Goal: Communication & Community: Ask a question

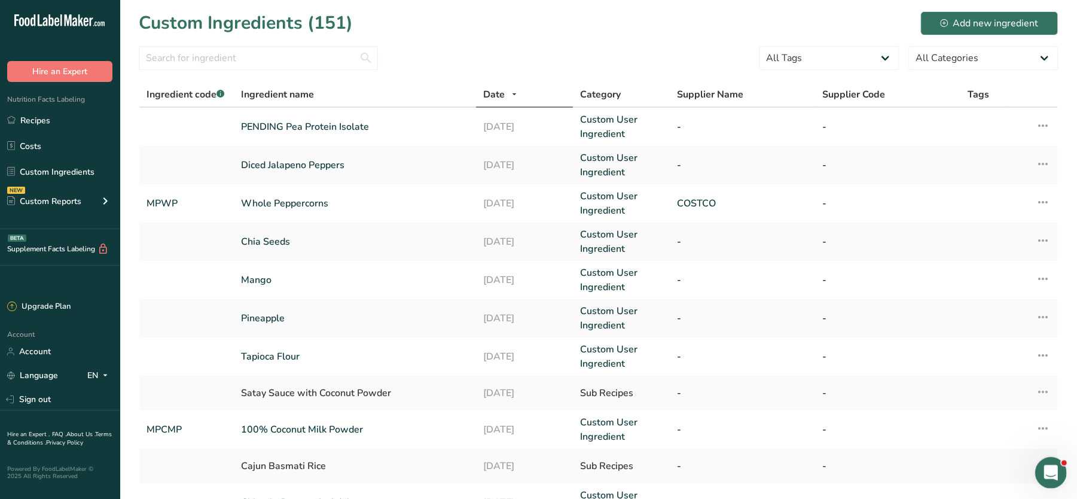
click at [1051, 466] on icon "Open Intercom Messenger" at bounding box center [1050, 471] width 20 height 20
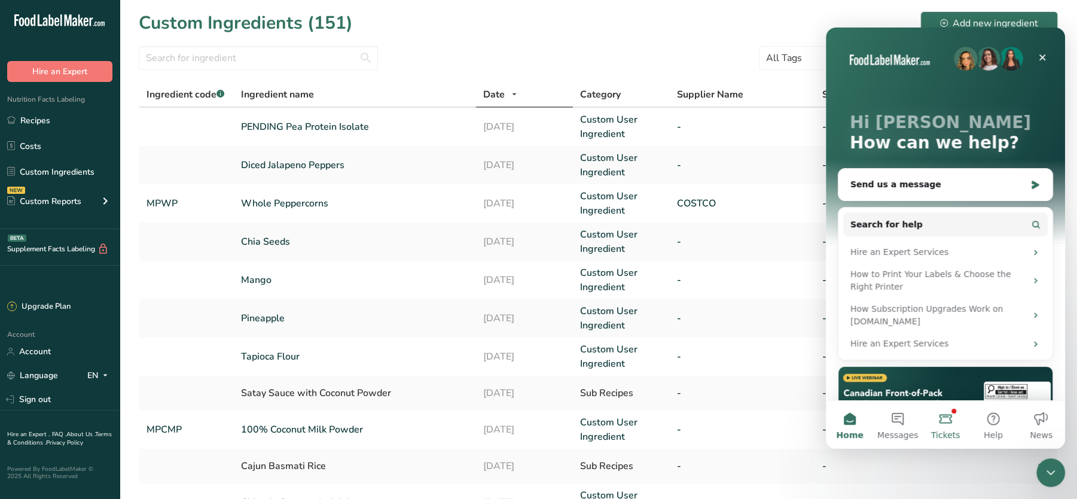
click at [943, 422] on button "Tickets" at bounding box center [946, 425] width 48 height 48
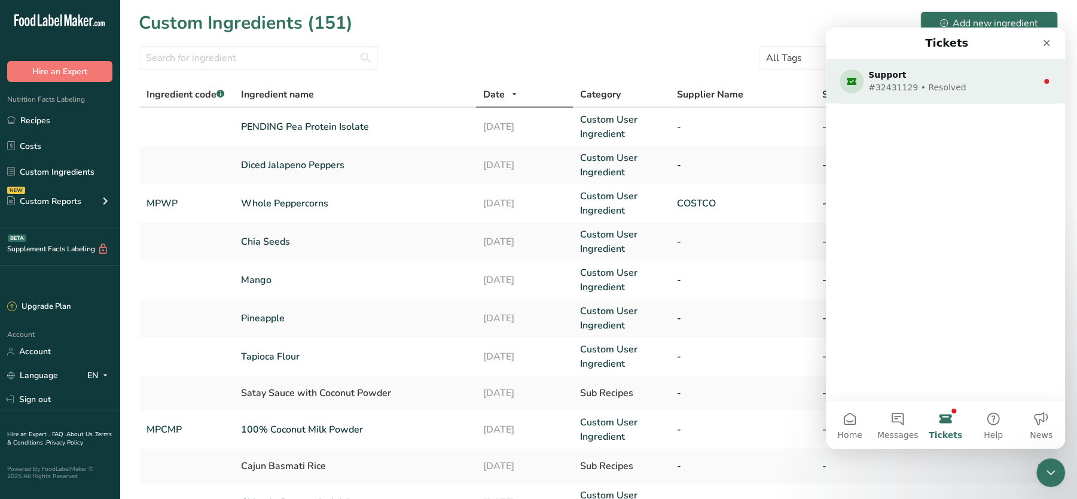
click at [929, 75] on div "Support" at bounding box center [944, 75] width 150 height 13
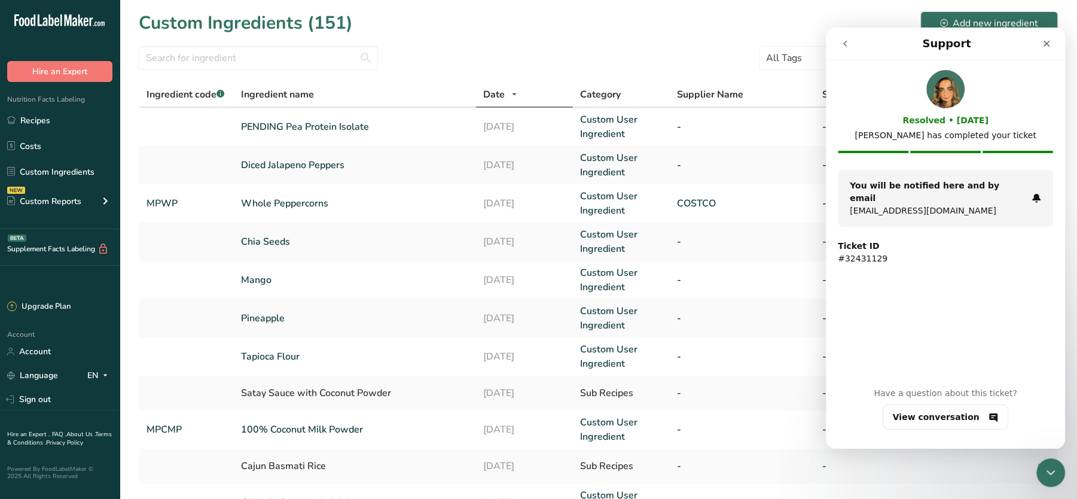
click at [838, 38] on button "go back" at bounding box center [845, 43] width 23 height 23
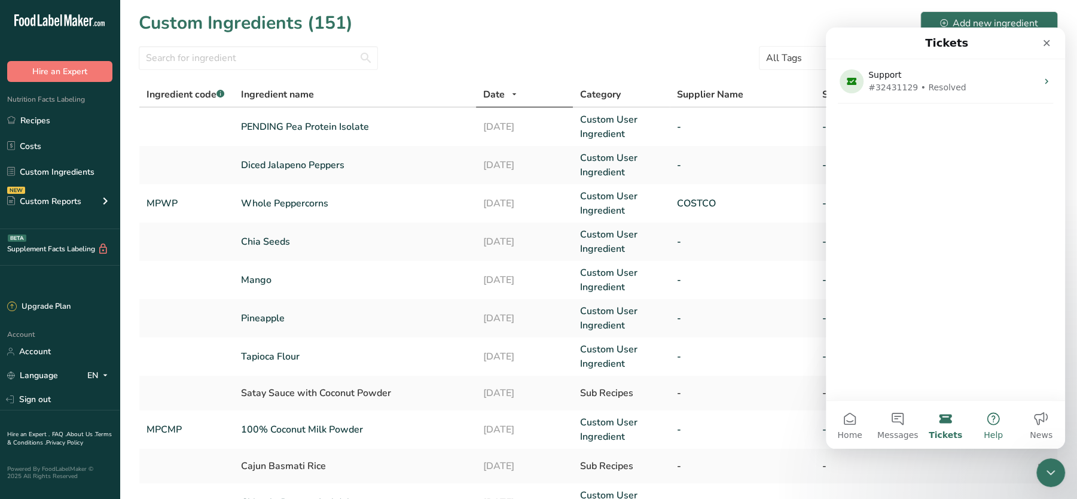
click at [987, 420] on button "Help" at bounding box center [994, 425] width 48 height 48
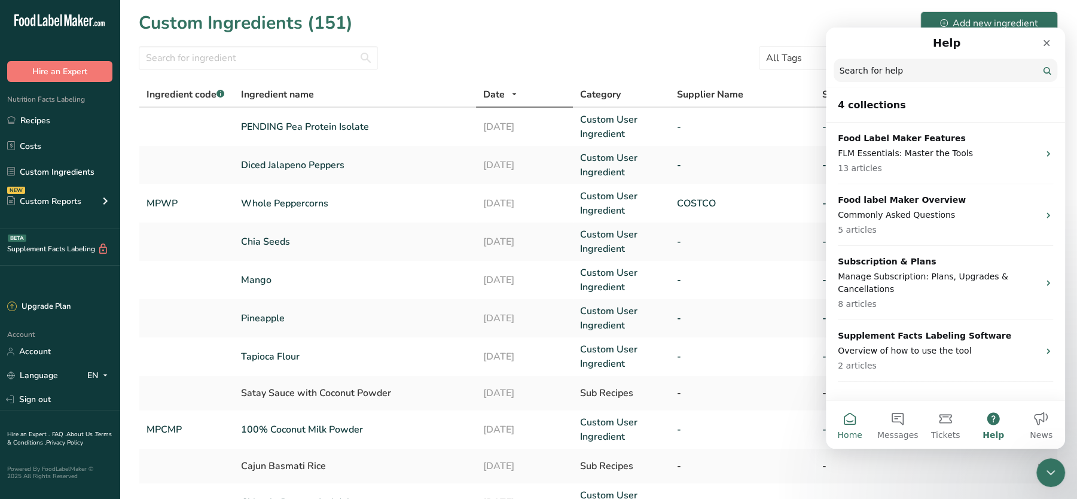
click at [851, 419] on button "Home" at bounding box center [850, 425] width 48 height 48
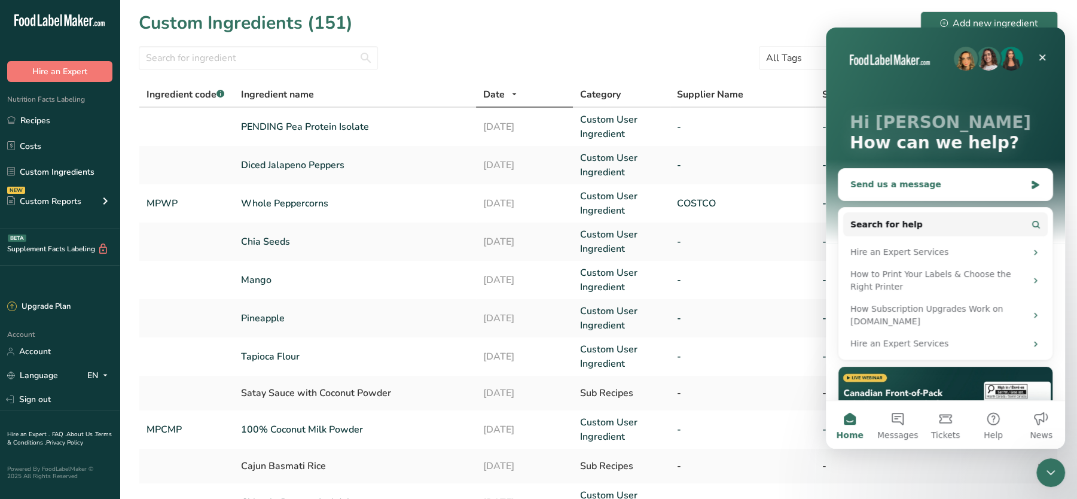
click at [900, 193] on div "Send us a message" at bounding box center [946, 185] width 214 height 32
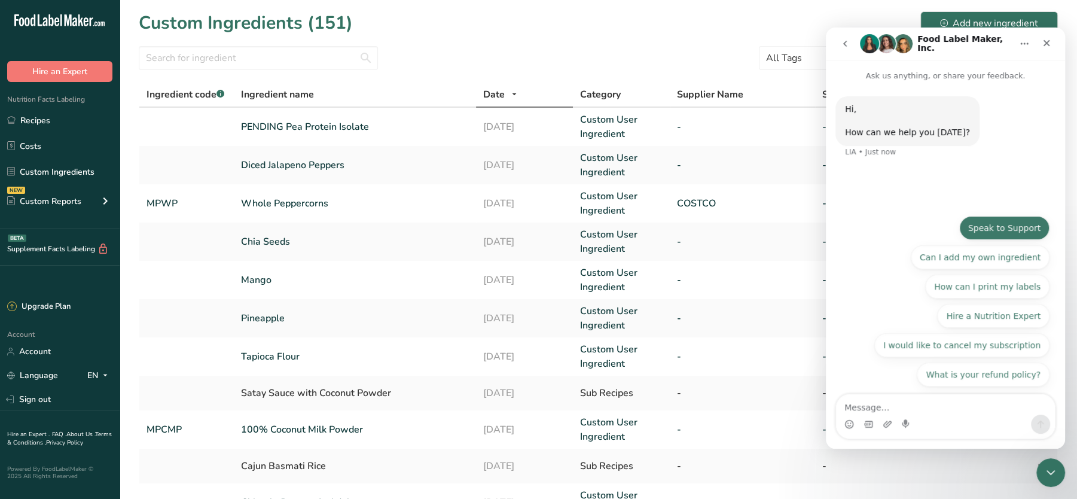
click at [1012, 222] on button "Speak to Support" at bounding box center [1005, 228] width 90 height 24
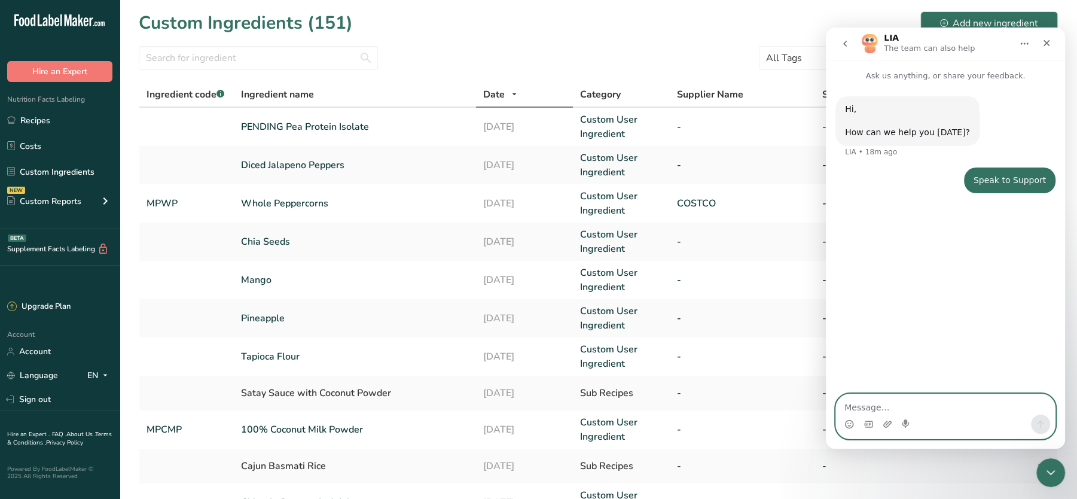
click at [873, 414] on textarea "Message…" at bounding box center [945, 404] width 219 height 20
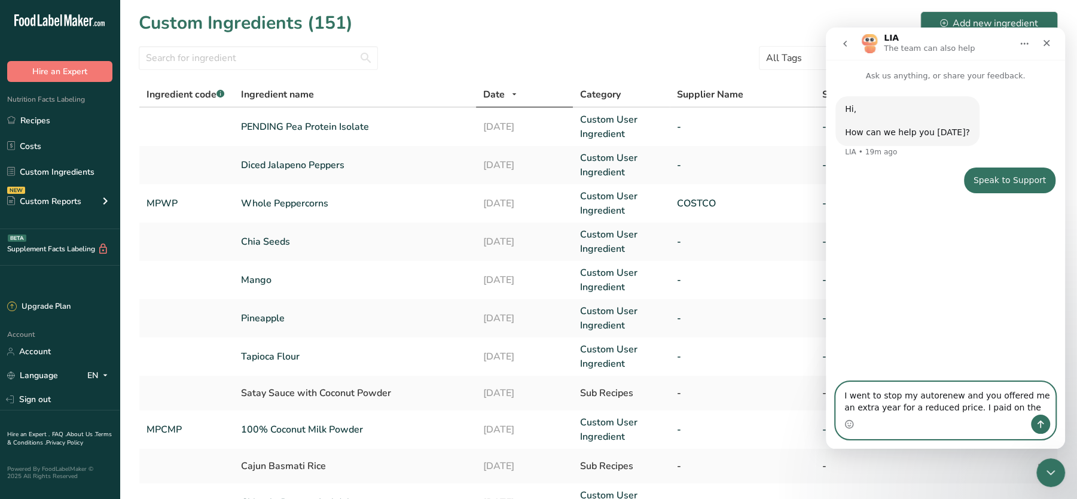
paste textarea "[DATE]"
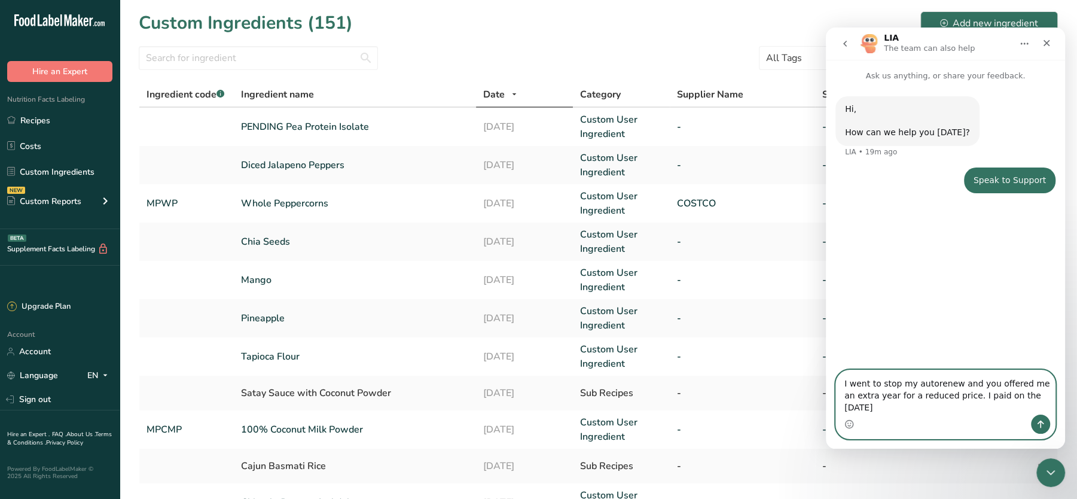
paste textarea "eceipt number 2213-9124"
click at [874, 409] on textarea "I went to stop my autorenew and you offered me an extra year for a reduced pric…" at bounding box center [945, 392] width 219 height 44
click at [955, 407] on textarea "I went to stop my autorenew and you offered me an extra year for a reduced pric…" at bounding box center [945, 392] width 219 height 44
click at [986, 413] on textarea "I went to stop my autorenew and you offered me an extra year for a reduced pric…" at bounding box center [945, 392] width 219 height 44
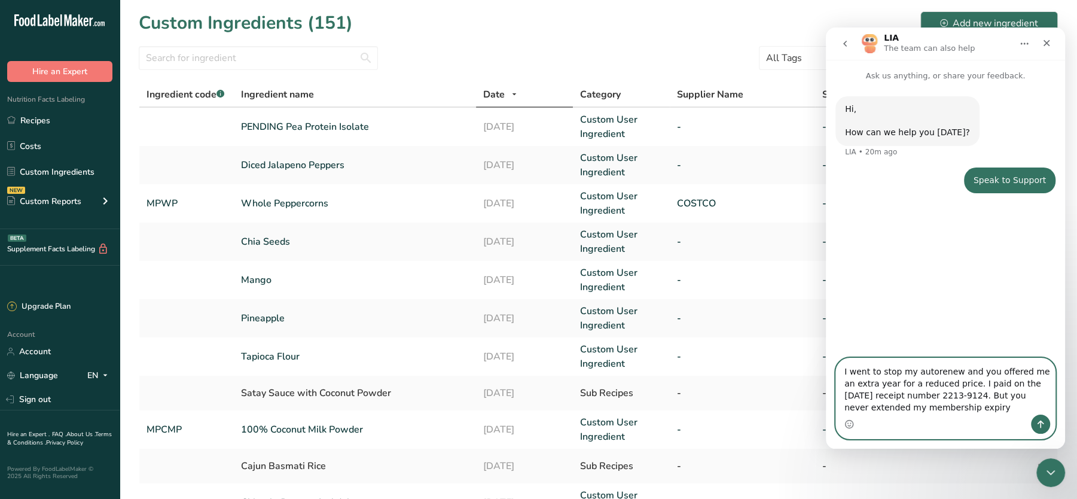
drag, startPoint x: 887, startPoint y: 369, endPoint x: 984, endPoint y: 388, distance: 99.3
click at [984, 388] on textarea "I went to stop my autorenew and you offered me an extra year for a reduced pric…" at bounding box center [945, 386] width 219 height 56
click at [939, 394] on textarea "I went to stop my autorenew and you offered me an extra year for a reduced pric…" at bounding box center [945, 386] width 219 height 56
click at [990, 406] on textarea "I went to stop my autorenew and you offered me an extra year for a reduced pric…" at bounding box center [945, 386] width 219 height 56
paste textarea "[DATE]"
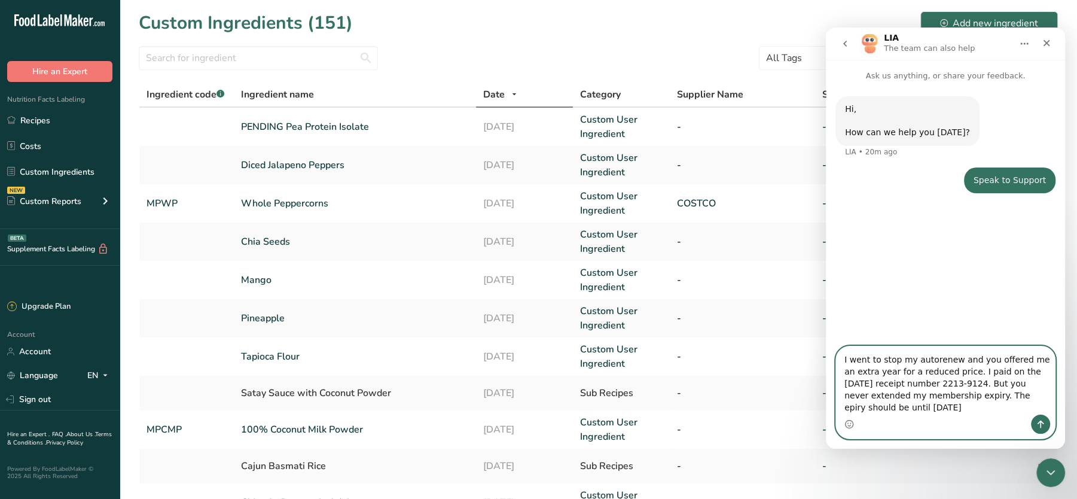
click at [881, 410] on textarea "I went to stop my autorenew and you offered me an extra year for a reduced pric…" at bounding box center [945, 380] width 219 height 68
type textarea "I went to stop my autorenew and you offered me an extra year for a reduced pric…"
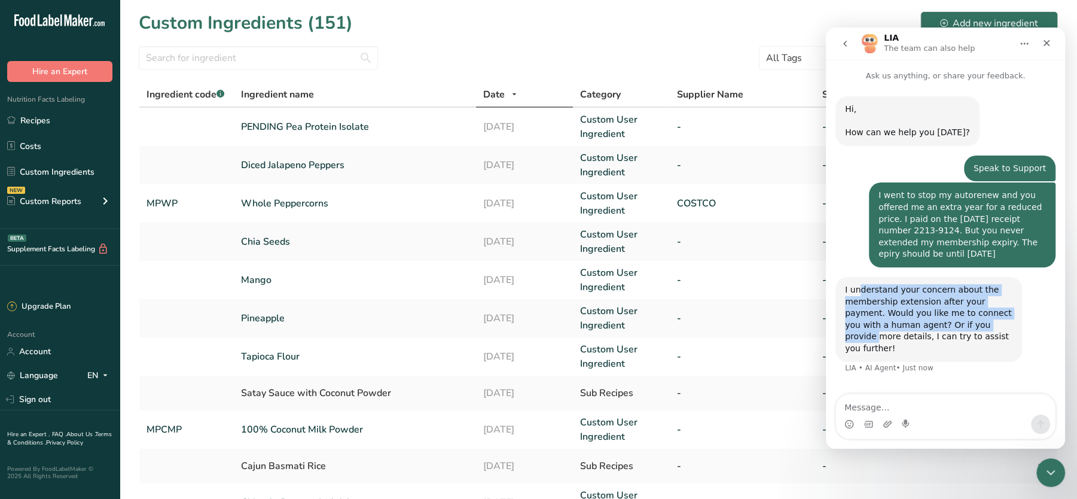
drag, startPoint x: 860, startPoint y: 295, endPoint x: 965, endPoint y: 325, distance: 108.9
click at [965, 325] on div "I understand your concern about the membership extension after your payment. Wo…" at bounding box center [929, 319] width 168 height 71
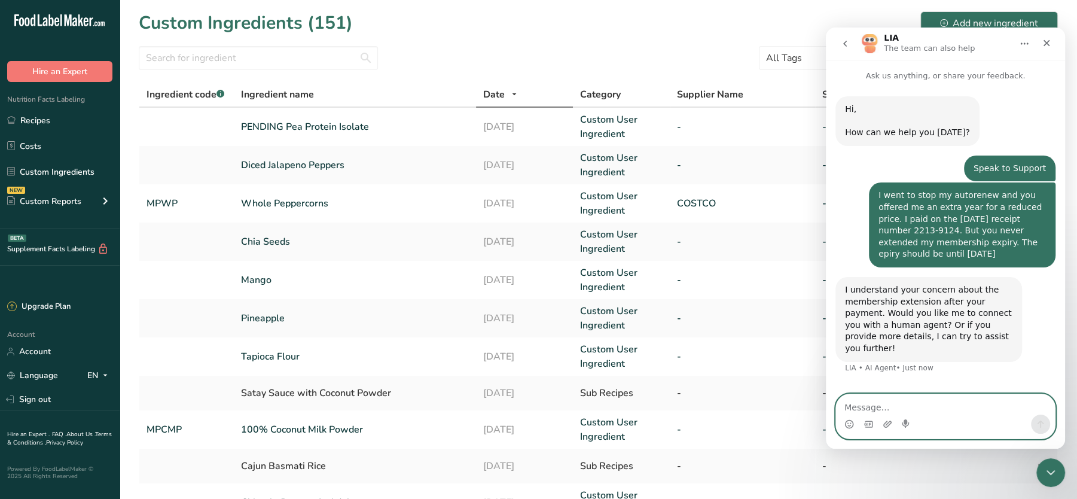
drag, startPoint x: 965, startPoint y: 325, endPoint x: 904, endPoint y: 404, distance: 100.3
click at [904, 404] on textarea "Message…" at bounding box center [945, 404] width 219 height 20
type textarea "yes"
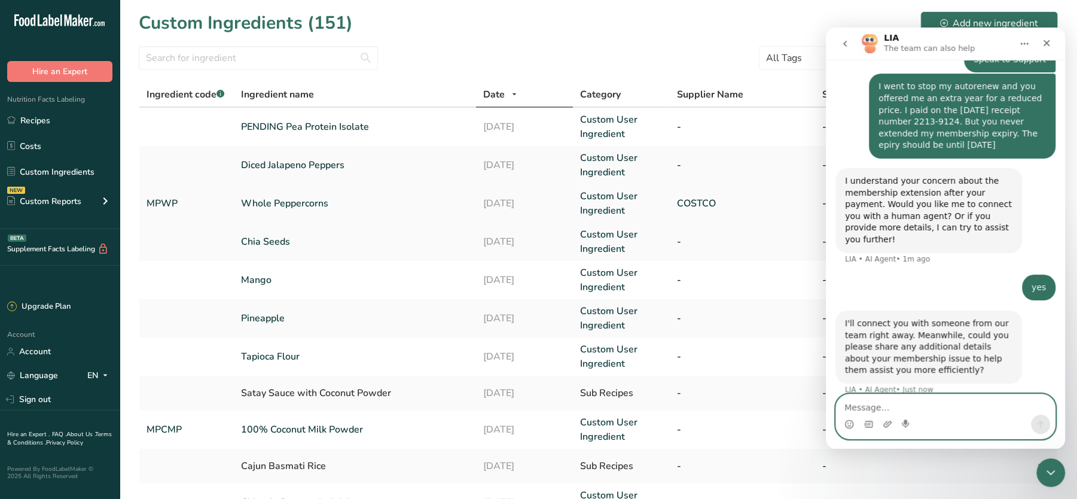
scroll to position [110, 0]
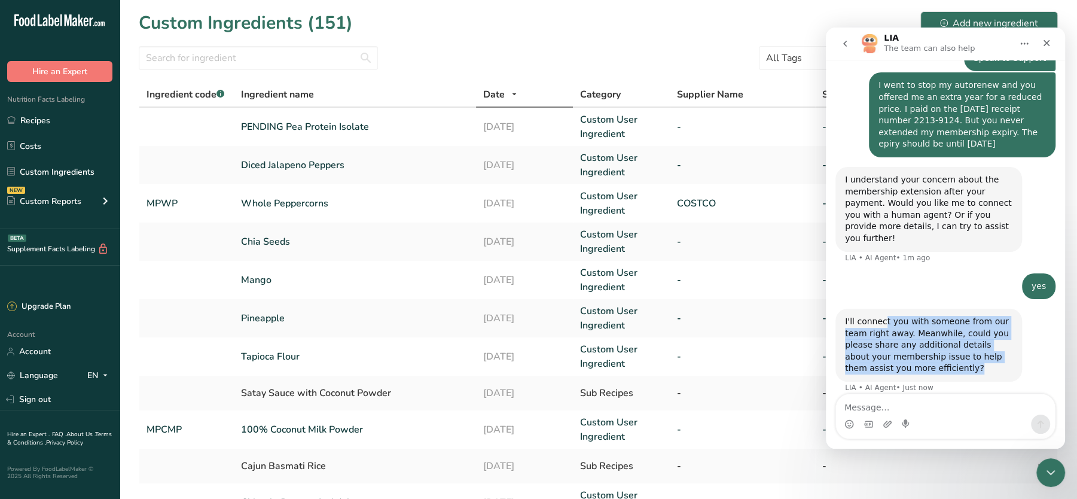
drag, startPoint x: 882, startPoint y: 313, endPoint x: 982, endPoint y: 360, distance: 110.0
click at [982, 360] on div "I'll connect you with someone from our team right away. Meanwhile, could you pl…" at bounding box center [929, 345] width 168 height 59
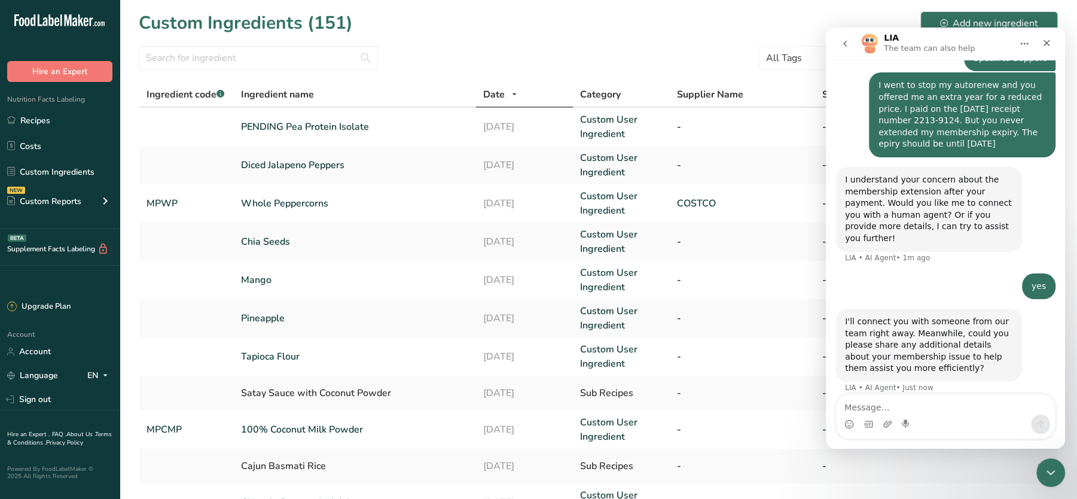
drag, startPoint x: 982, startPoint y: 360, endPoint x: 936, endPoint y: 108, distance: 256.0
click at [936, 108] on div "I went to stop my autorenew and you offered me an extra year for a reduced pric…" at bounding box center [963, 115] width 168 height 71
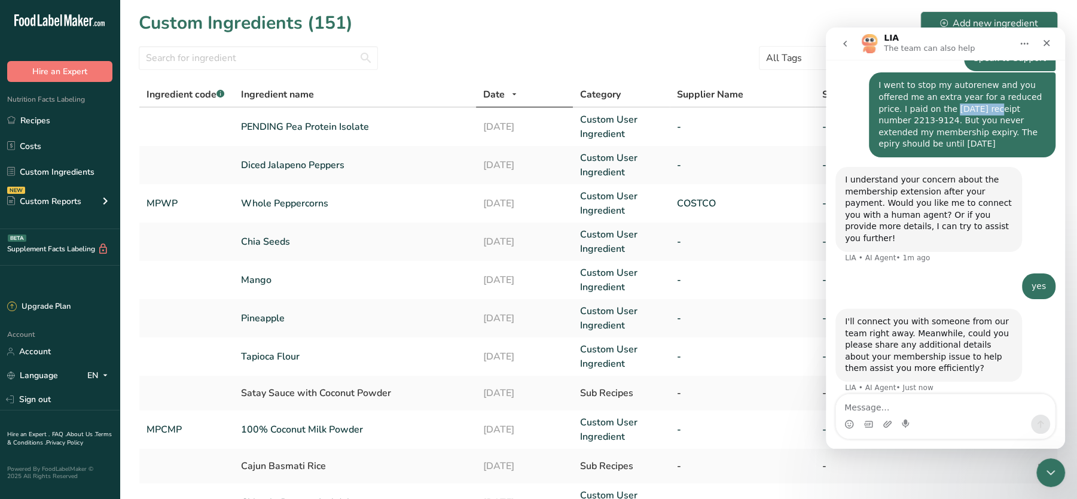
drag, startPoint x: 869, startPoint y: 81, endPoint x: 928, endPoint y: 144, distance: 85.5
click at [928, 144] on div "I went to stop my autorenew and you offered me an extra year for a reduced pric…" at bounding box center [962, 114] width 187 height 85
copy div "I went to stop my autorenew and you offered me an extra year for a reduced pric…"
click at [877, 406] on textarea "Message…" at bounding box center [945, 404] width 219 height 20
paste textarea "I went to stop my autorenew and you offered me an extra year for a reduced pric…"
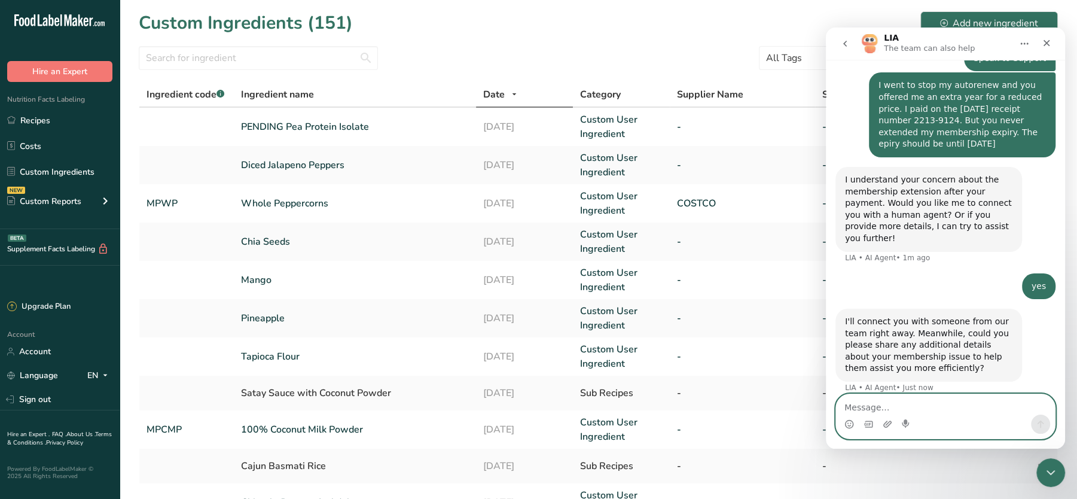
type textarea "I went to stop my autorenew and you offered me an extra year for a reduced pric…"
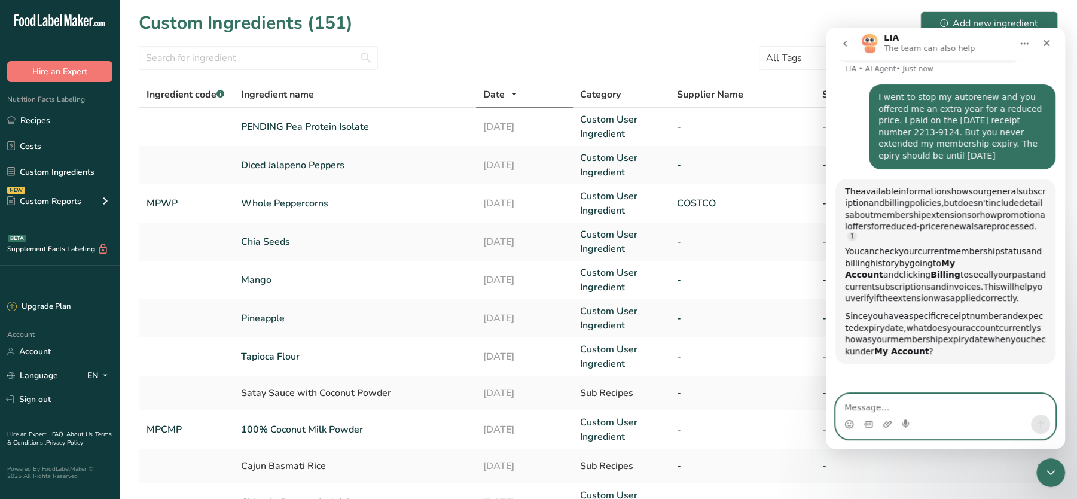
scroll to position [433, 0]
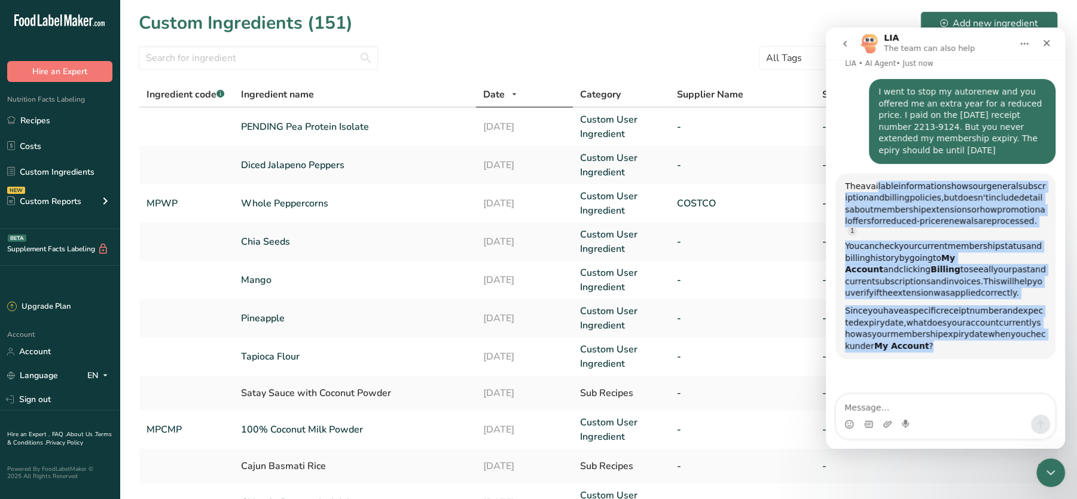
drag, startPoint x: 873, startPoint y: 176, endPoint x: 992, endPoint y: 338, distance: 201.1
click at [992, 338] on div "The available information shows our general subscription and billing policies, …" at bounding box center [945, 267] width 201 height 172
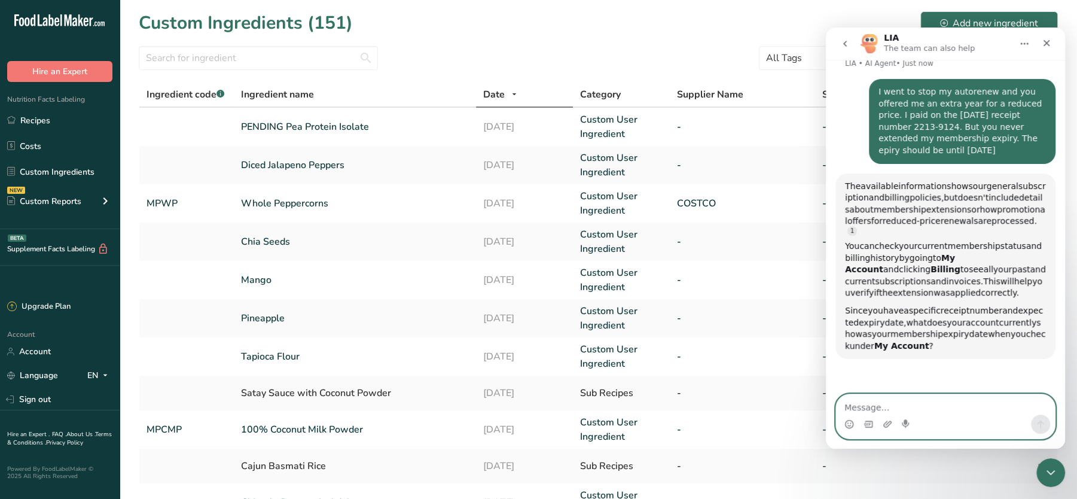
drag, startPoint x: 992, startPoint y: 338, endPoint x: 913, endPoint y: 406, distance: 104.0
click at [913, 406] on textarea "Message…" at bounding box center [945, 404] width 219 height 20
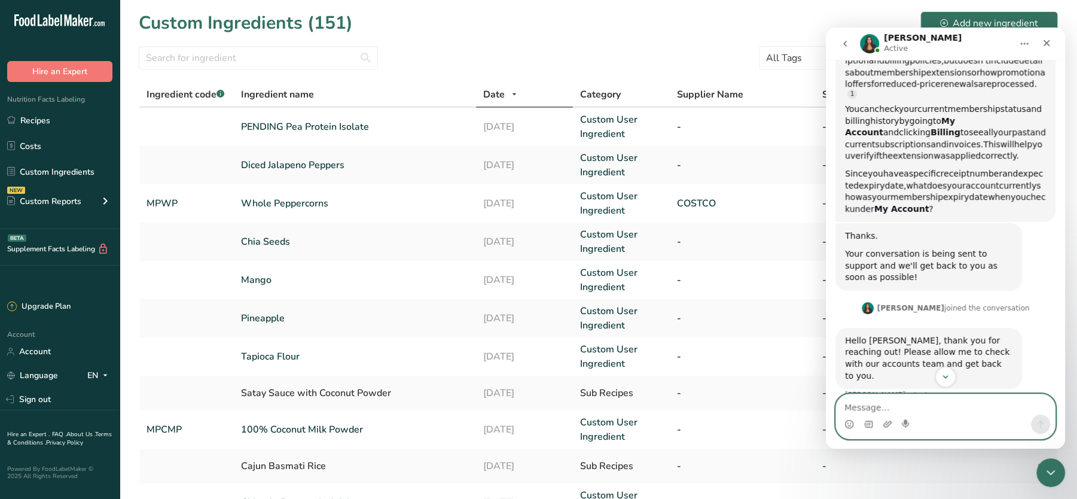
scroll to position [571, 0]
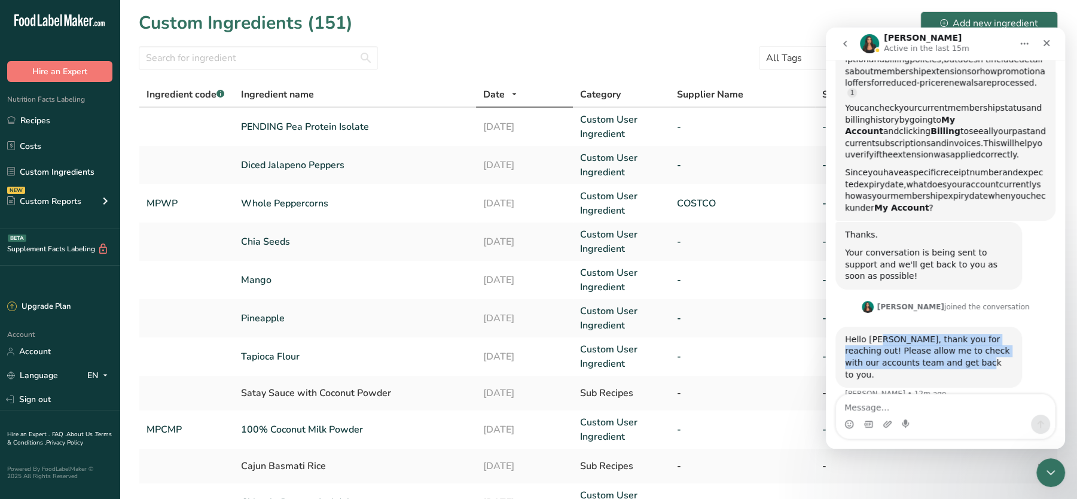
drag, startPoint x: 881, startPoint y: 328, endPoint x: 968, endPoint y: 361, distance: 93.3
click at [968, 361] on div "Hello [PERSON_NAME], thank you for reaching out! Please allow me to check with …" at bounding box center [929, 357] width 187 height 61
click at [1045, 48] on div "Close" at bounding box center [1047, 43] width 22 height 22
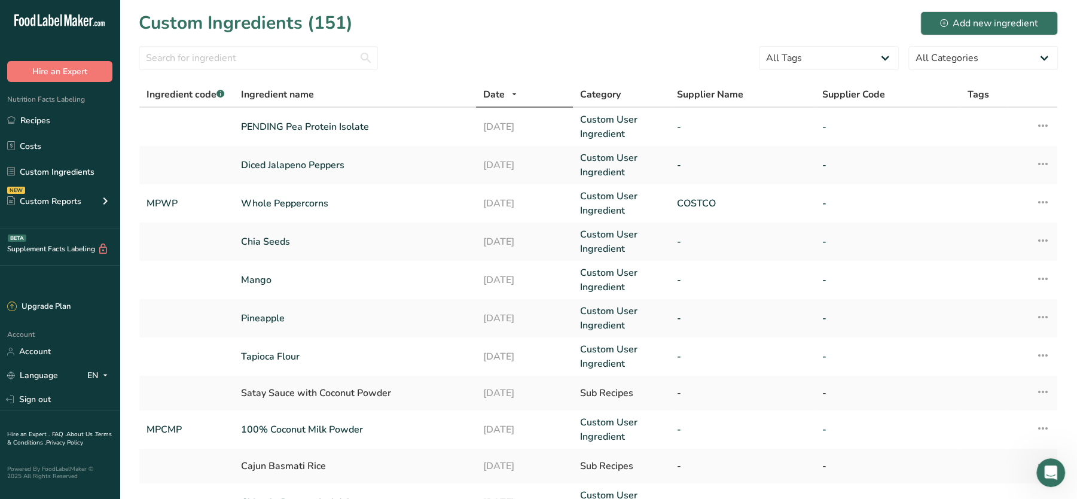
scroll to position [500, 0]
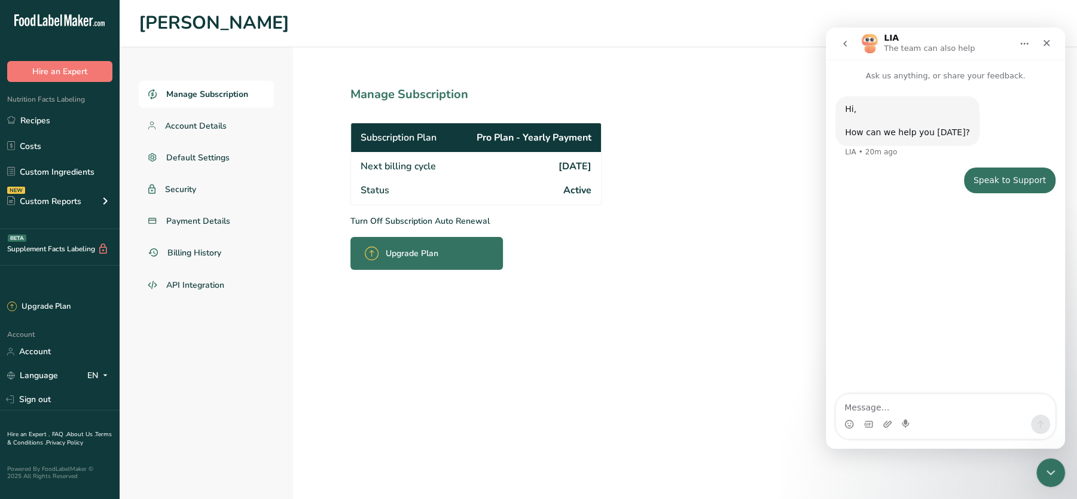
drag, startPoint x: 537, startPoint y: 168, endPoint x: 599, endPoint y: 167, distance: 62.2
click at [599, 167] on div "Next billing cycle 2026-09-05" at bounding box center [476, 165] width 250 height 26
copy span "[DATE]"
